Goal: Find specific page/section: Find specific page/section

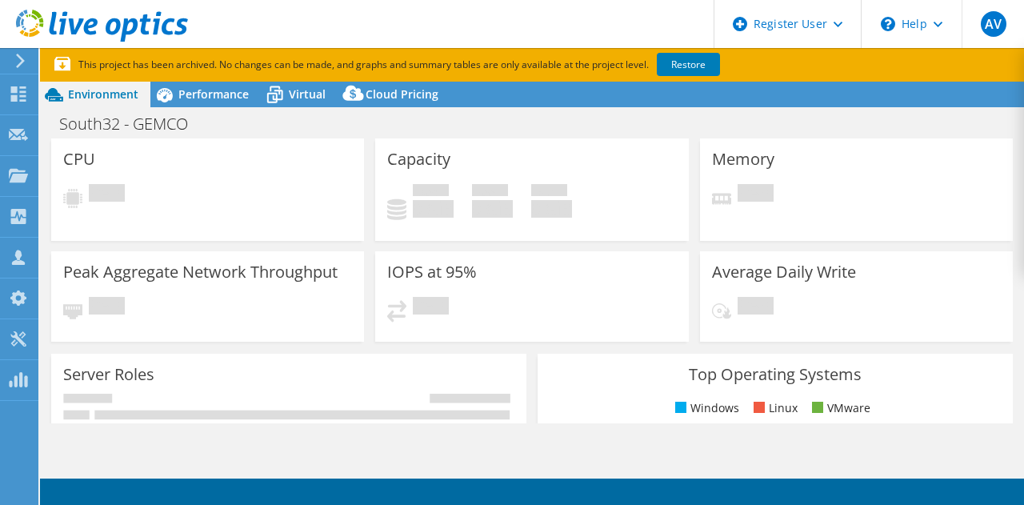
select select "[GEOGRAPHIC_DATA]"
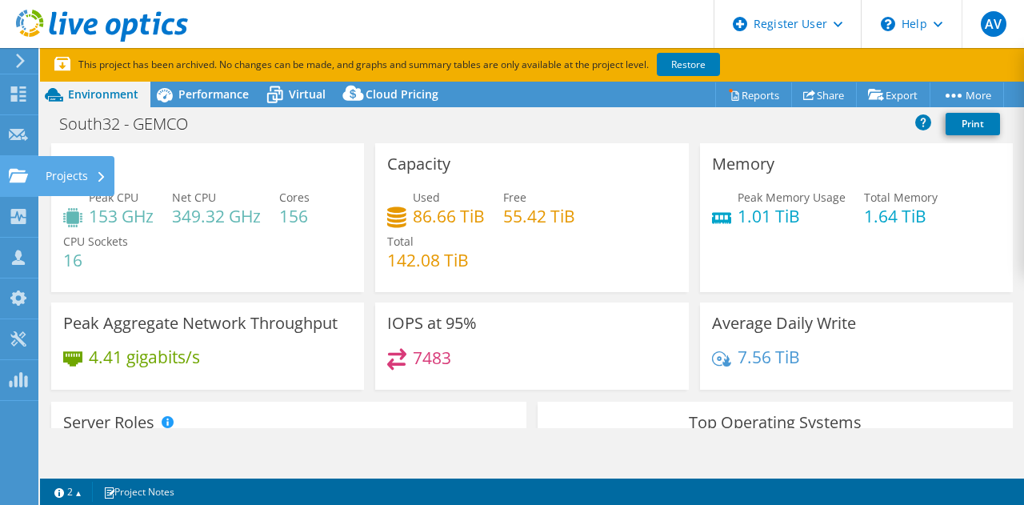
click at [20, 182] on use at bounding box center [18, 175] width 19 height 14
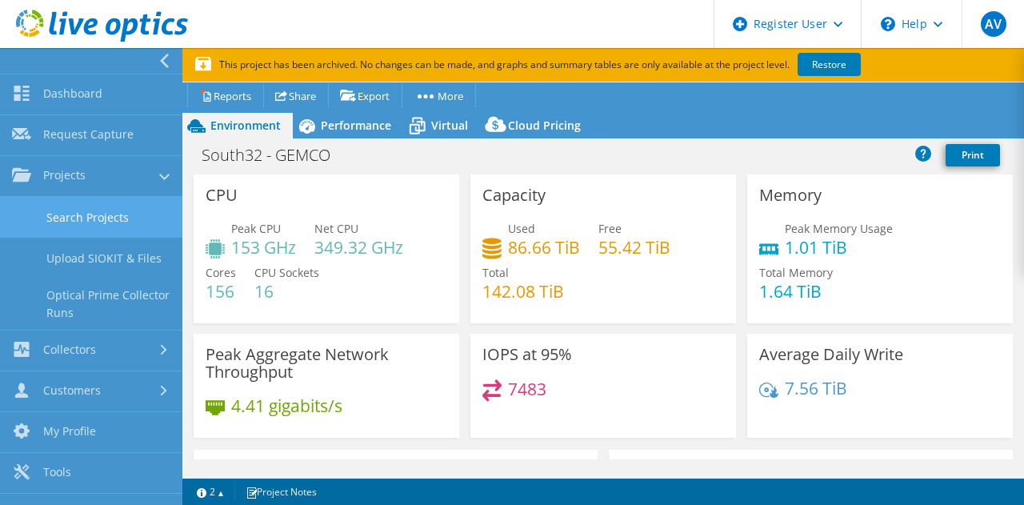
click at [53, 220] on link "Search Projects" at bounding box center [91, 217] width 182 height 41
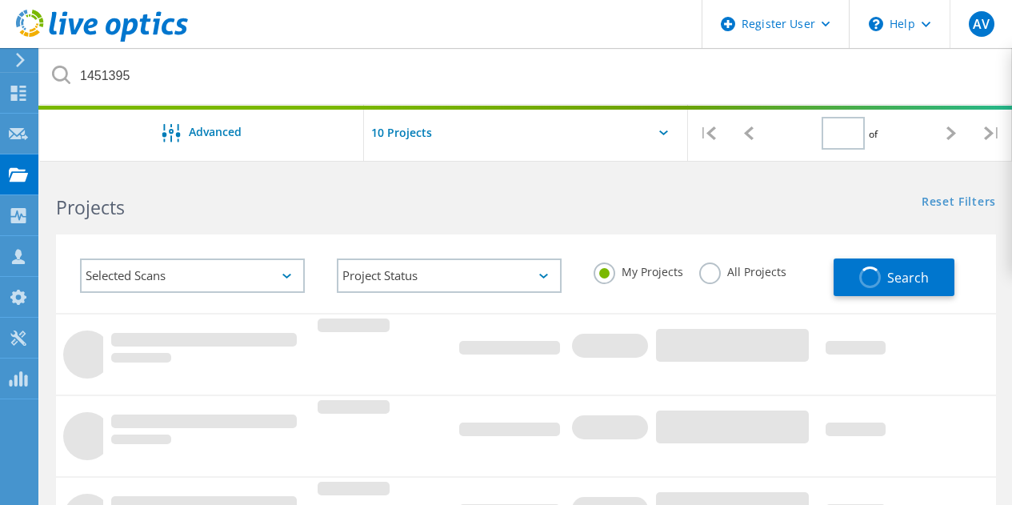
type input "1"
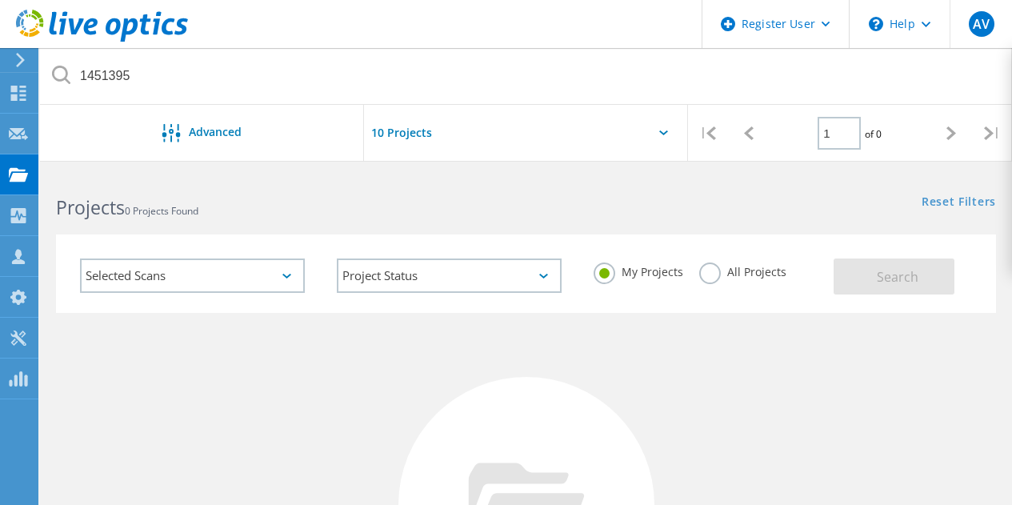
click at [710, 278] on label "All Projects" at bounding box center [742, 269] width 87 height 15
click at [0, 0] on input "All Projects" at bounding box center [0, 0] width 0 height 0
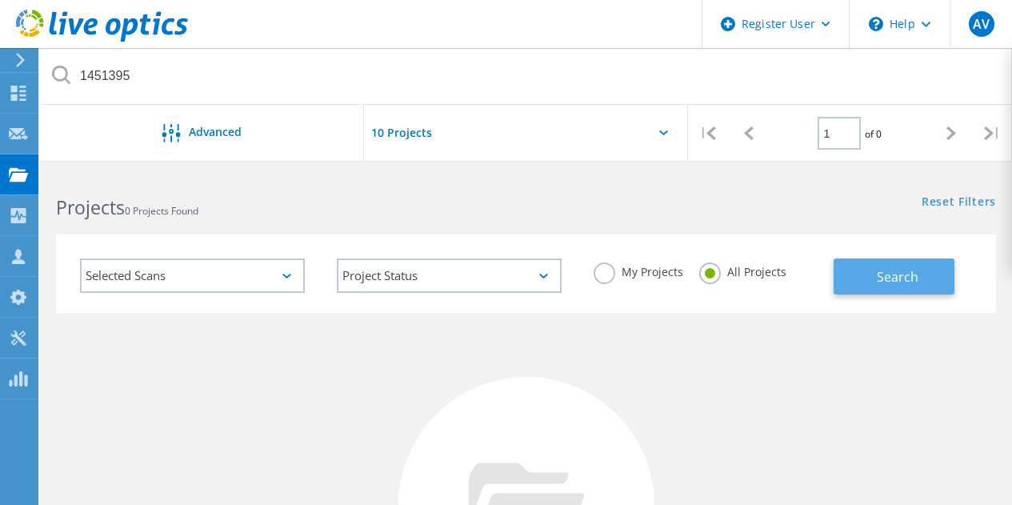
click at [871, 266] on button "Search" at bounding box center [894, 276] width 121 height 36
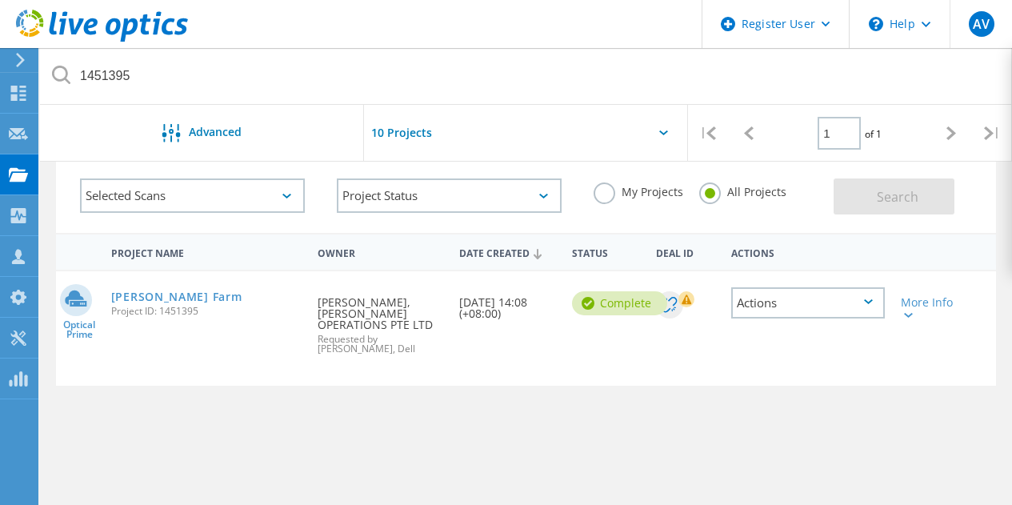
scroll to position [81, 0]
click at [170, 300] on link "[PERSON_NAME] Farm" at bounding box center [176, 295] width 131 height 11
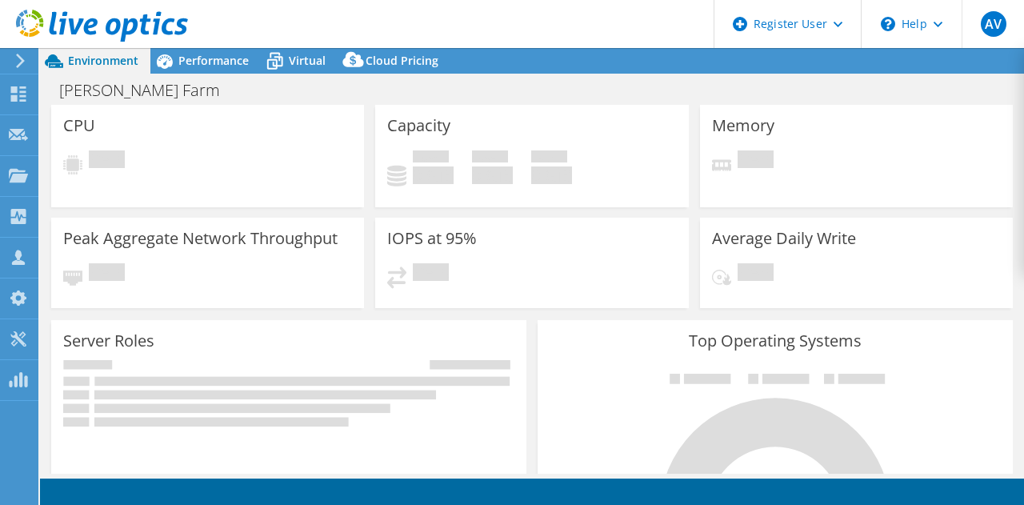
select select "Seoul"
select select "USD"
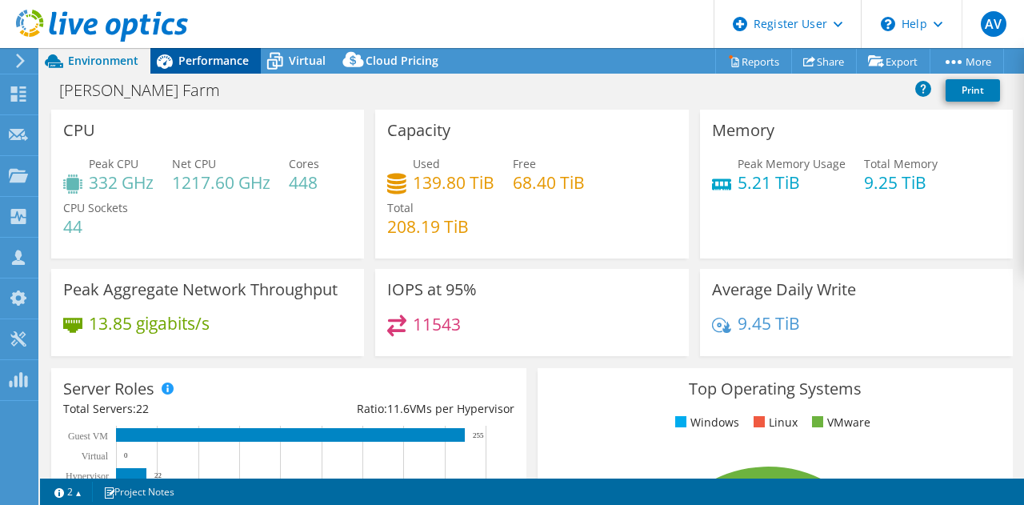
click at [214, 58] on span "Performance" at bounding box center [213, 60] width 70 height 15
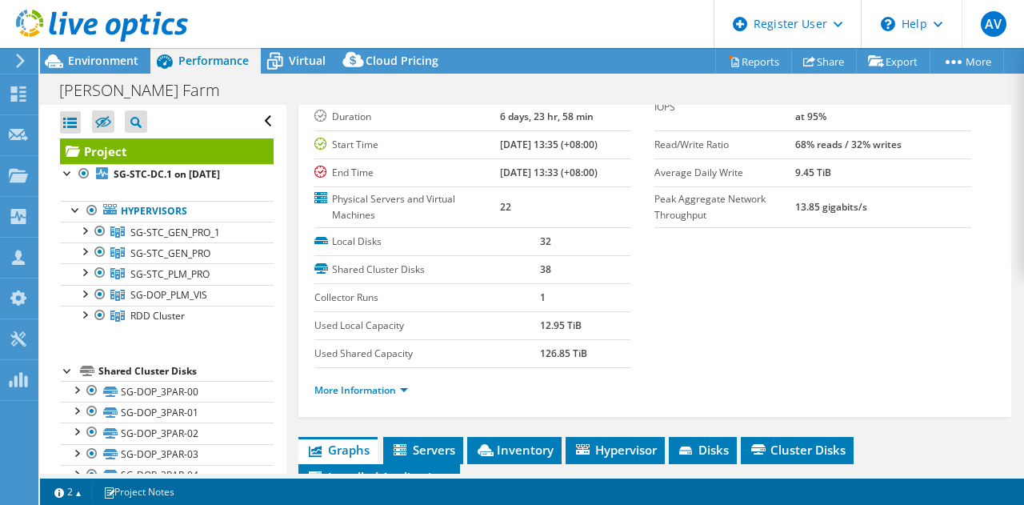
scroll to position [128, 0]
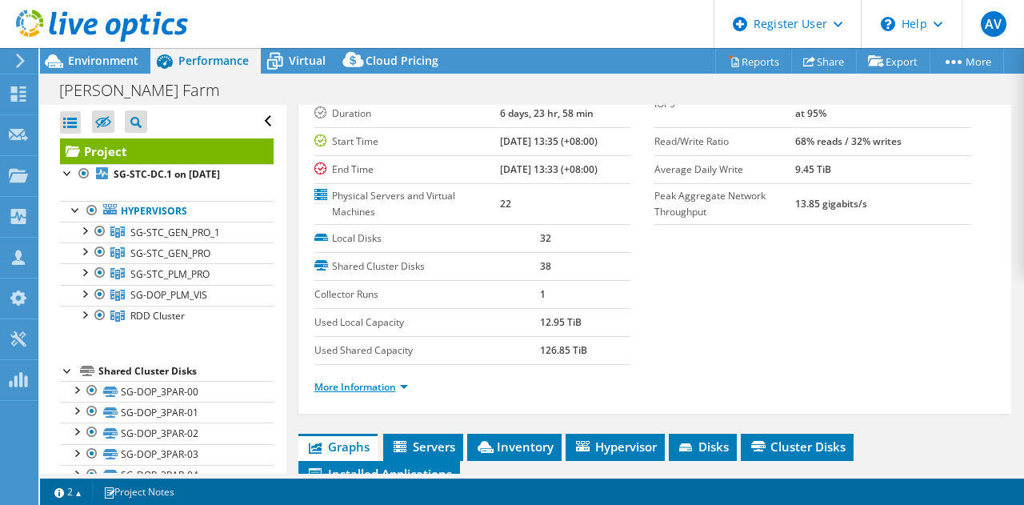
click at [343, 387] on link "More Information" at bounding box center [361, 387] width 94 height 14
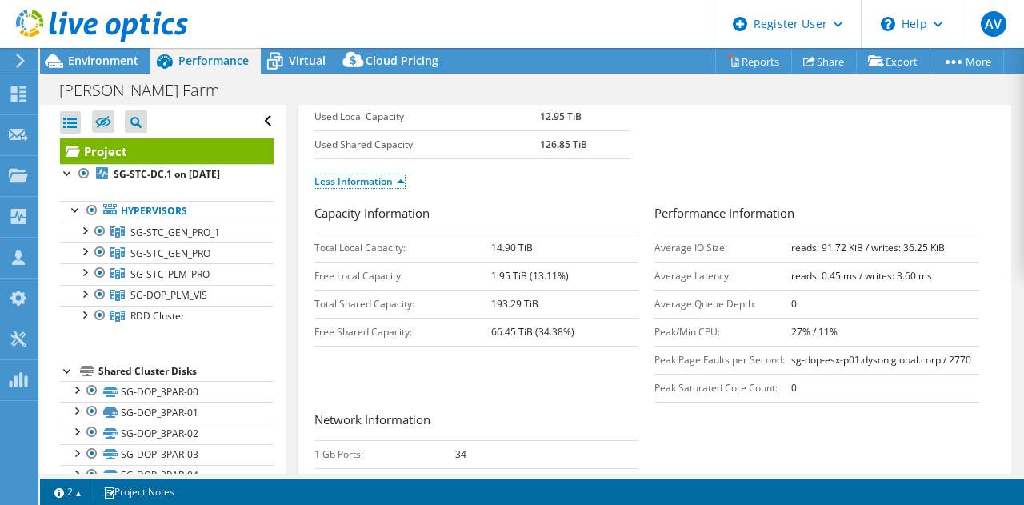
scroll to position [337, 0]
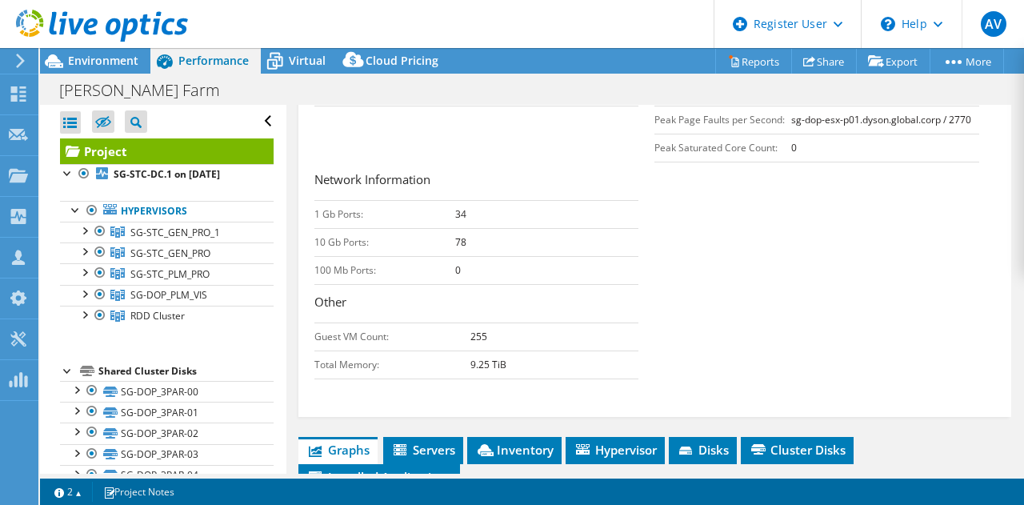
click at [643, 116] on div "Capacity Information Total Local Capacity: 14.90 TiB Free Local Capacity: 1.95 …" at bounding box center [655, 175] width 682 height 423
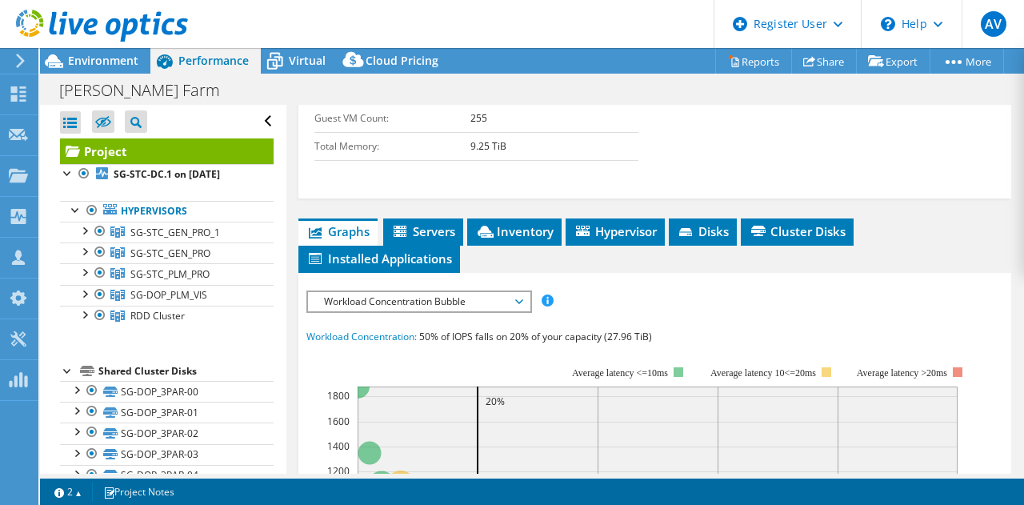
scroll to position [793, 0]
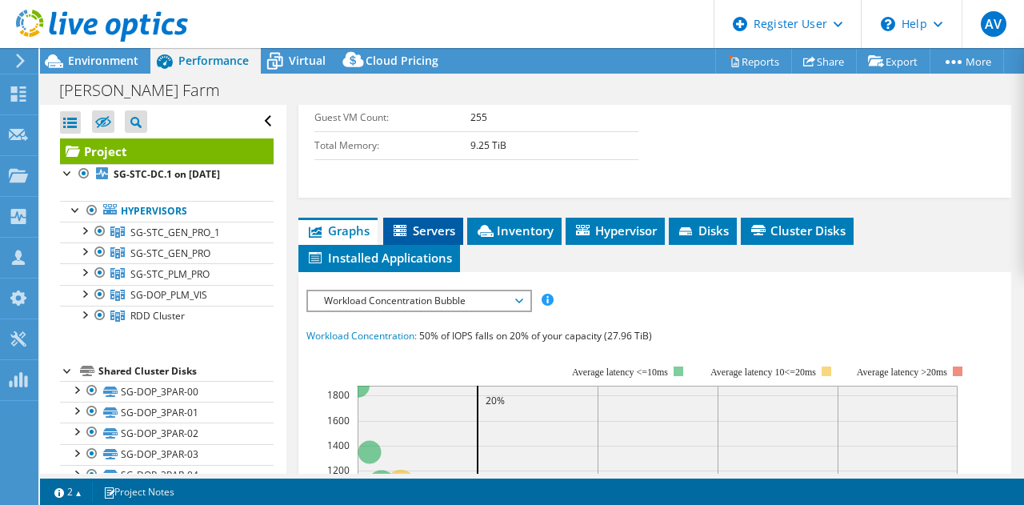
click at [397, 227] on icon at bounding box center [400, 230] width 13 height 11
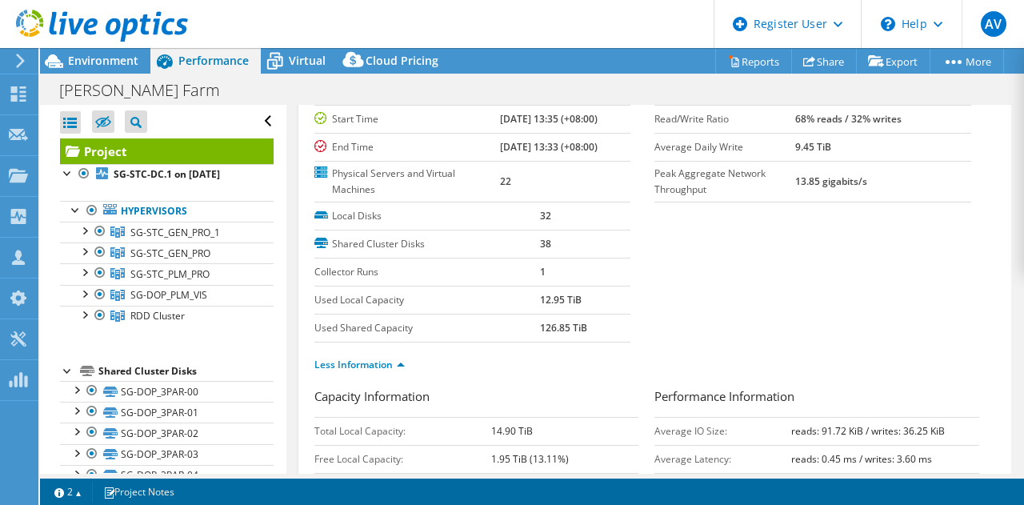
scroll to position [0, 0]
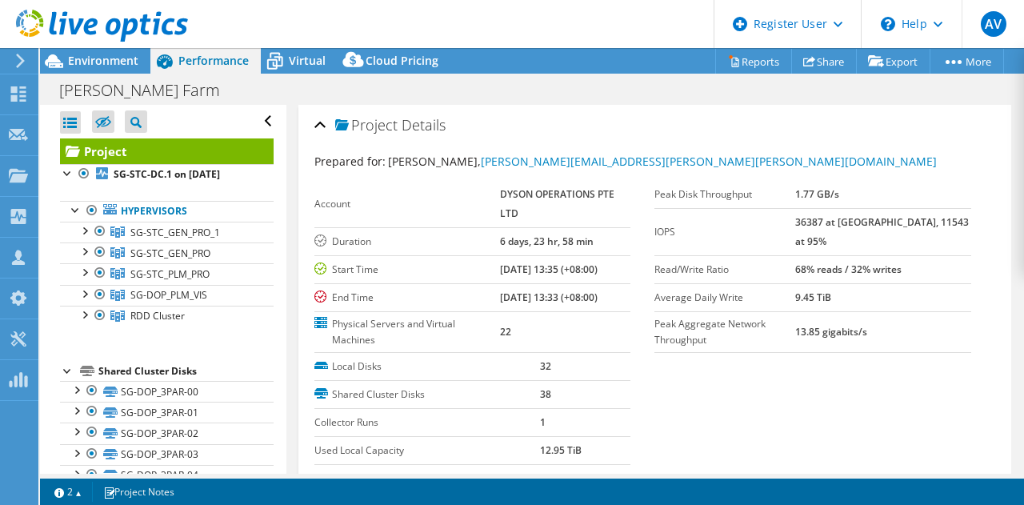
click at [693, 395] on section "Prepared for: Ronald Choong, Ronald.Choong@dyson.com Account DYSON OPERATIONS P…" at bounding box center [655, 345] width 682 height 385
